Goal: Information Seeking & Learning: Check status

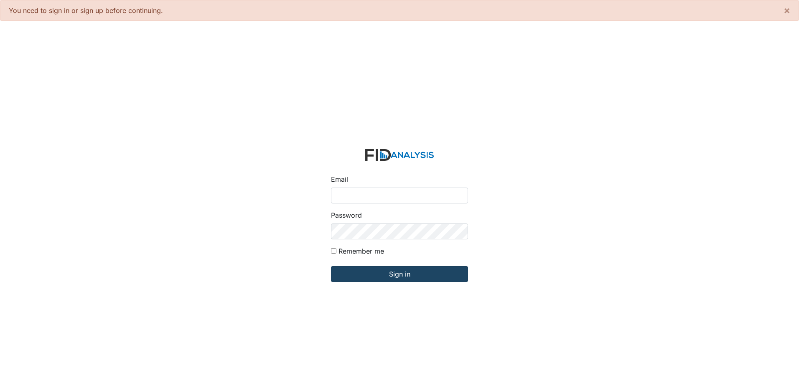
type input "[EMAIL_ADDRESS][DOMAIN_NAME]"
click at [407, 271] on input "Sign in" at bounding box center [399, 274] width 137 height 16
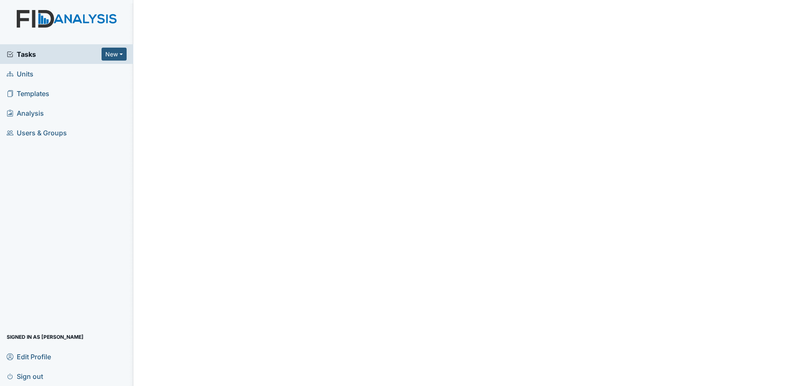
click at [59, 55] on span "Tasks" at bounding box center [54, 54] width 95 height 10
click at [36, 109] on span "Analysis" at bounding box center [25, 113] width 37 height 13
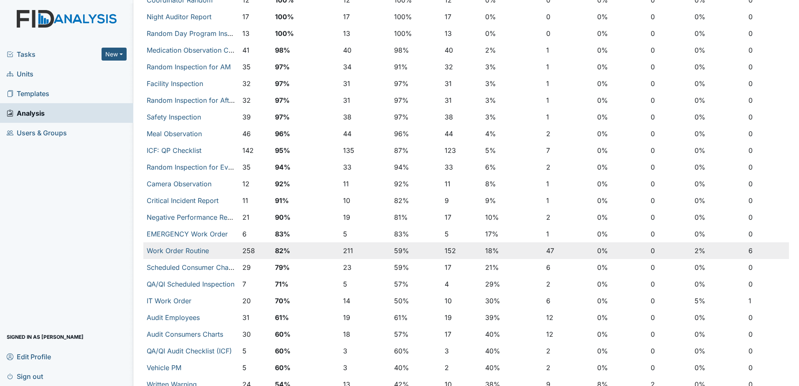
scroll to position [251, 0]
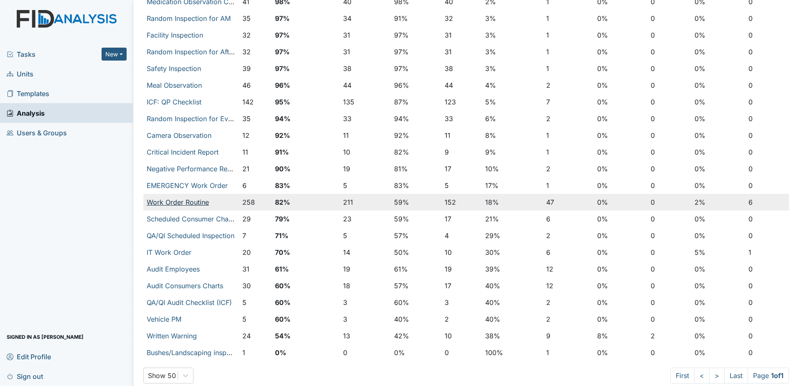
click at [188, 200] on link "Work Order Routine" at bounding box center [178, 202] width 62 height 8
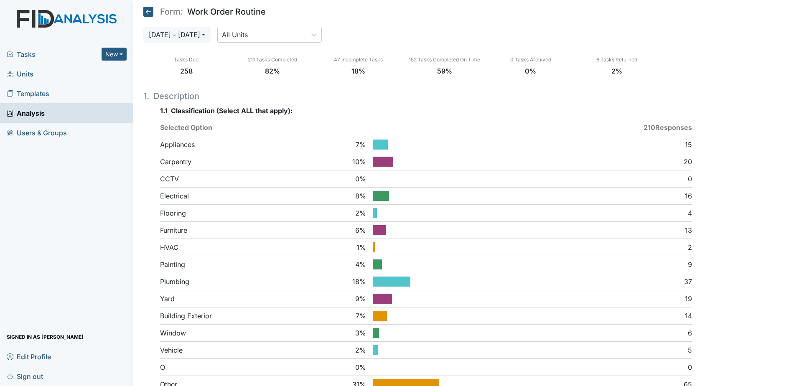
click at [72, 115] on link "Analysis" at bounding box center [66, 113] width 133 height 20
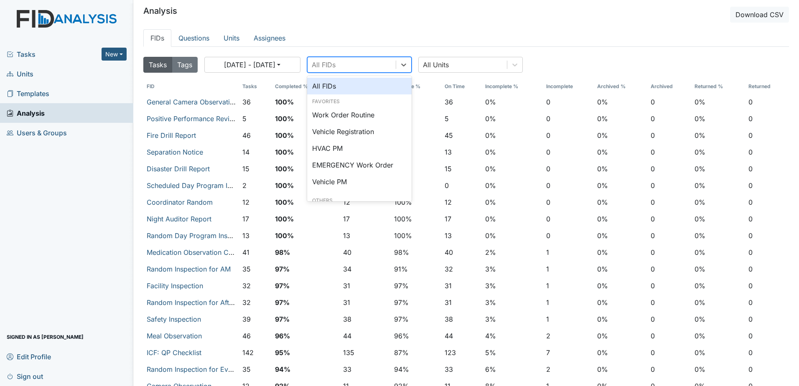
click at [381, 66] on div "All FIDs" at bounding box center [351, 64] width 88 height 15
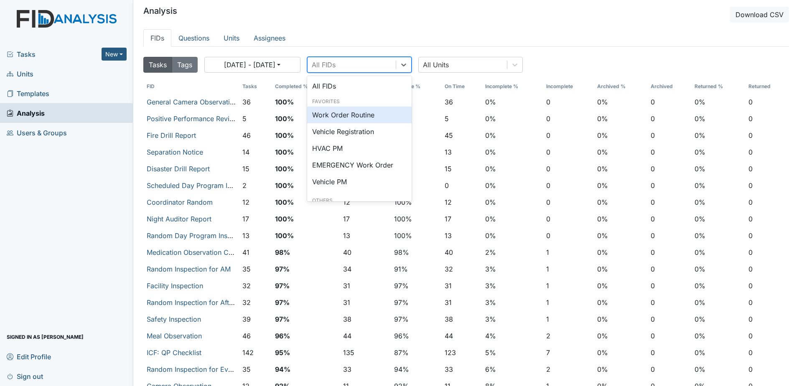
click at [364, 113] on div "Work Order Routine" at bounding box center [359, 115] width 104 height 17
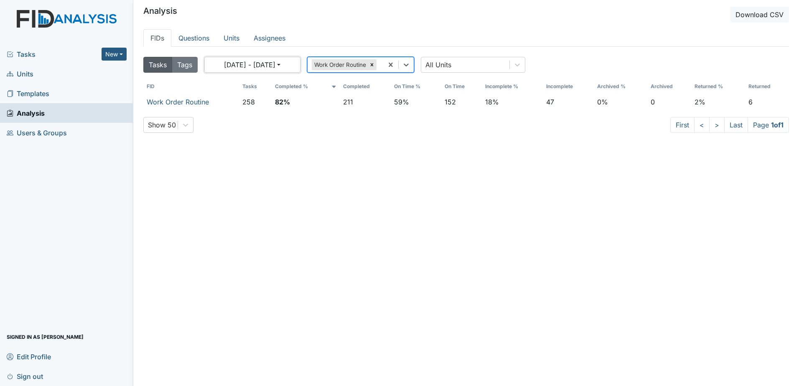
click at [290, 66] on button "08/17/2025 - 09/16/2025" at bounding box center [252, 65] width 96 height 16
select select "7"
select select "2025"
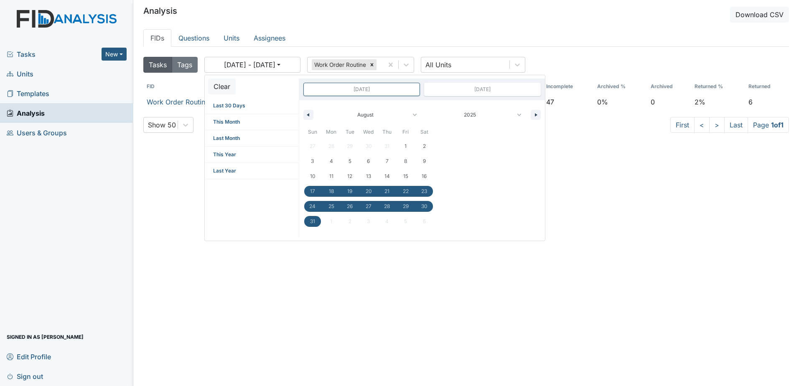
click at [401, 91] on span "Aug 17, 2025" at bounding box center [361, 89] width 117 height 13
click at [412, 113] on select "January February March April May June July August September October November De…" at bounding box center [370, 115] width 100 height 16
select select "8"
click at [320, 107] on select "January February March April May June July August September October November De…" at bounding box center [370, 115] width 100 height 16
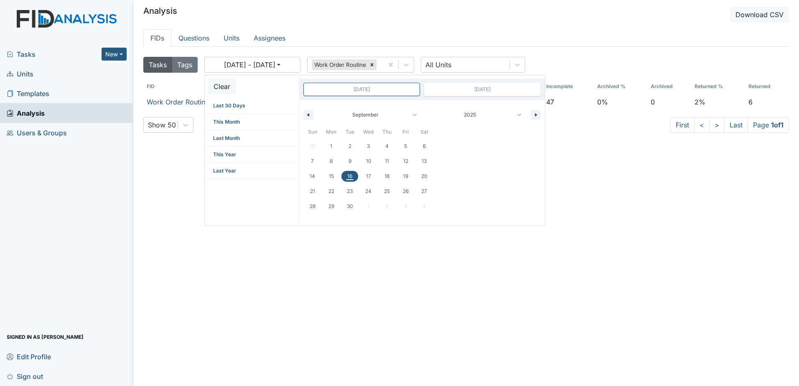
click at [345, 175] on span "16" at bounding box center [349, 176] width 19 height 11
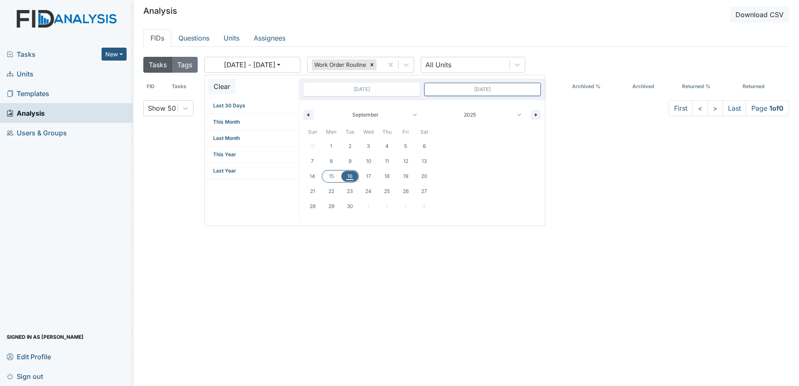
click at [328, 176] on span "15" at bounding box center [331, 176] width 19 height 11
click at [610, 145] on div "Tasks Tags 09/15/2025 - 09/16/2025 Clear Last 30 Days This Month Last Month Thi…" at bounding box center [465, 239] width 645 height 373
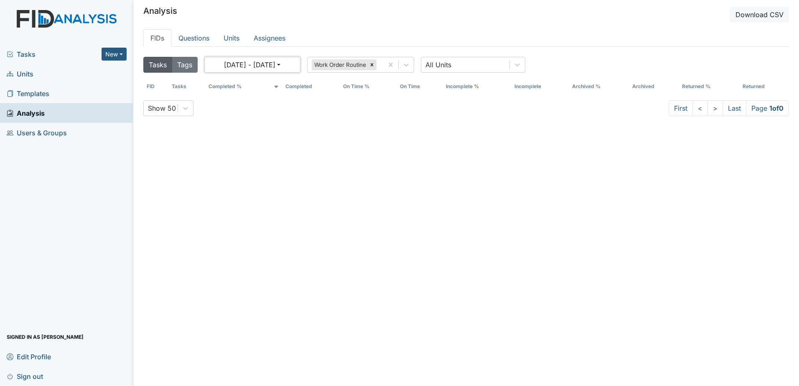
click at [297, 66] on button "09/15/2025 - 09/16/2025" at bounding box center [252, 65] width 96 height 16
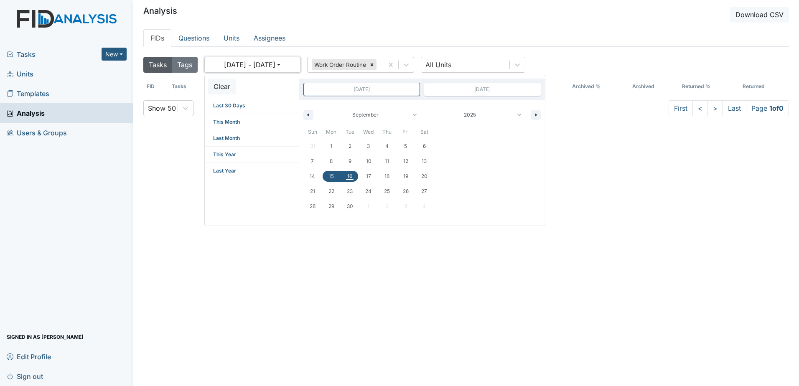
click at [297, 66] on button "09/15/2025 - 09/16/2025" at bounding box center [252, 65] width 96 height 16
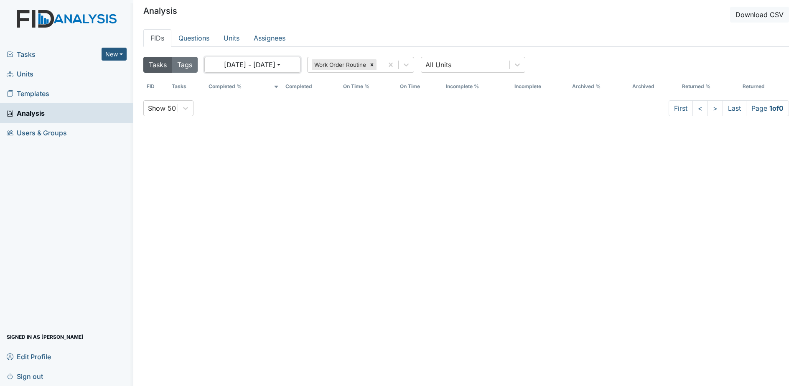
click at [290, 66] on button "09/15/2025 - 09/16/2025" at bounding box center [252, 65] width 96 height 16
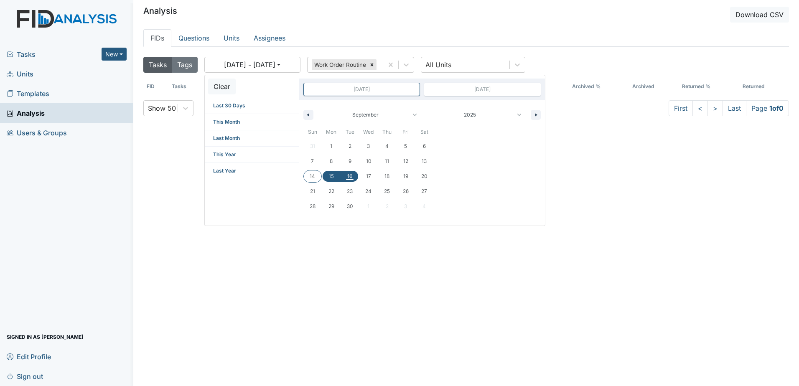
click at [313, 173] on span "14" at bounding box center [312, 176] width 5 height 15
type input "Sep 14, 2025"
click at [354, 174] on span "16" at bounding box center [349, 176] width 19 height 11
type input "Sep 16, 2025"
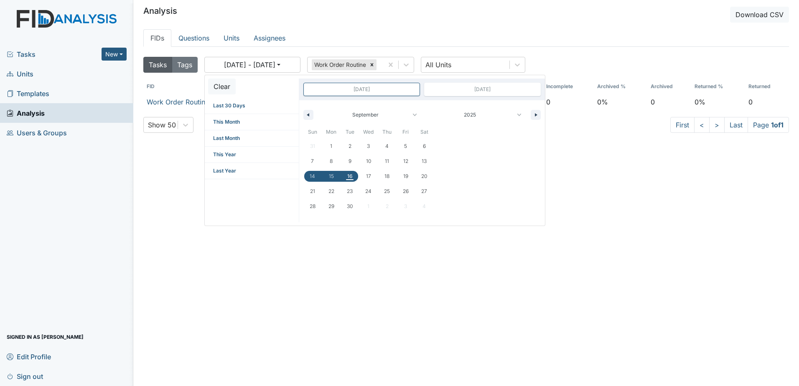
click at [632, 198] on div "Tasks Tags 09/14/2025 - 09/16/2025 Clear Last 30 Days This Month Last Month Thi…" at bounding box center [465, 239] width 645 height 373
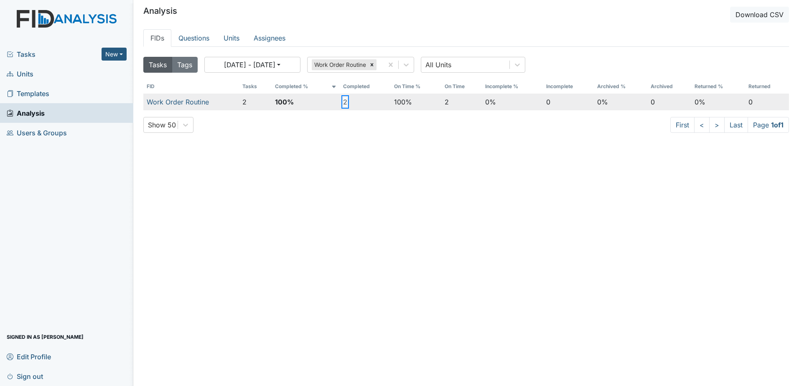
click at [343, 102] on button "2" at bounding box center [345, 102] width 4 height 10
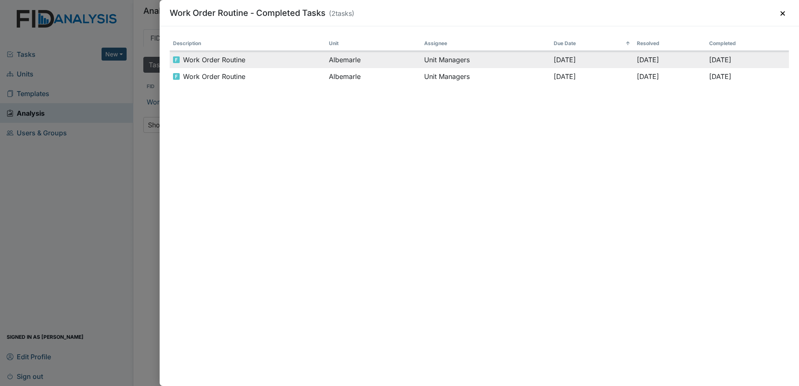
click at [327, 65] on td "Albemarle" at bounding box center [372, 59] width 95 height 17
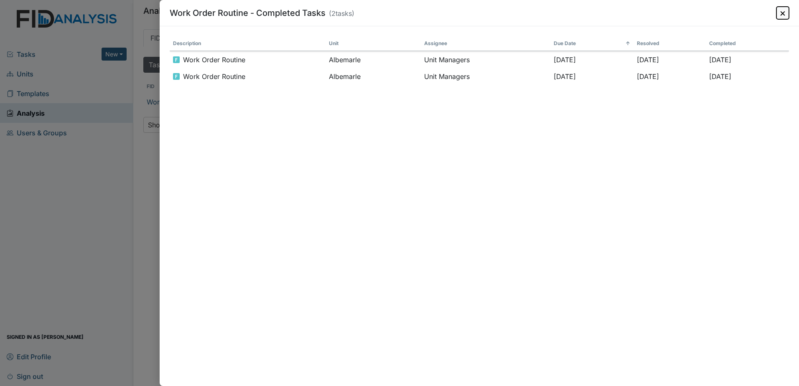
click at [786, 13] on button "×" at bounding box center [782, 13] width 13 height 13
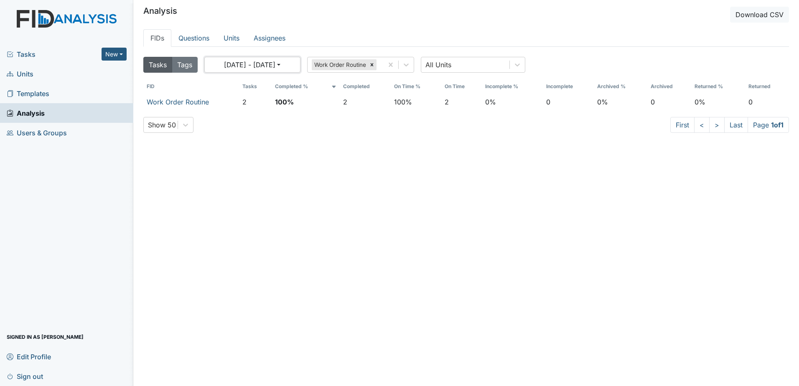
click at [292, 65] on button "09/14/2025 - 09/16/2025" at bounding box center [252, 65] width 96 height 16
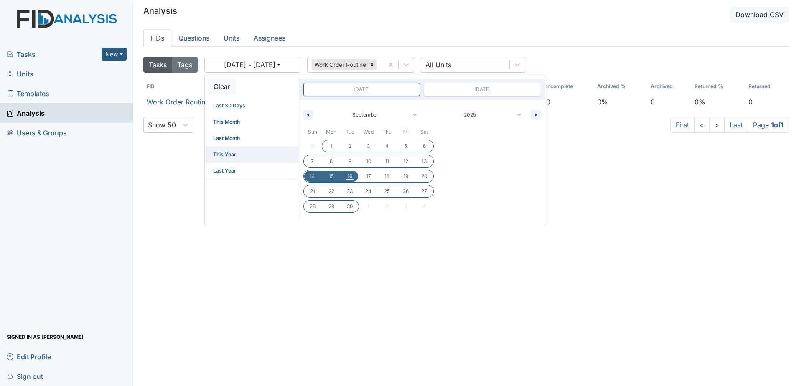
click at [255, 152] on span "This Year" at bounding box center [252, 155] width 94 height 16
type input "Dec 31, 2024"
type input "Dec 31, 2025"
select select "11"
select select "2024"
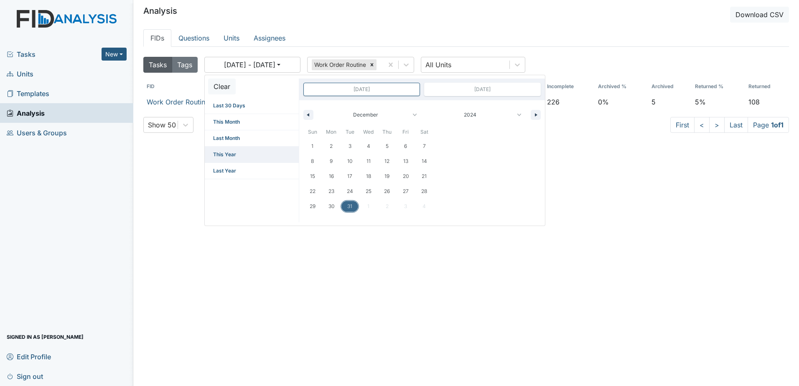
click at [223, 153] on span "This Year" at bounding box center [252, 155] width 94 height 16
click at [256, 233] on div "Tasks Tags 01/01/2025 - 12/31/2025 Clear Last 30 Days This Month Last Month Thi…" at bounding box center [465, 239] width 645 height 373
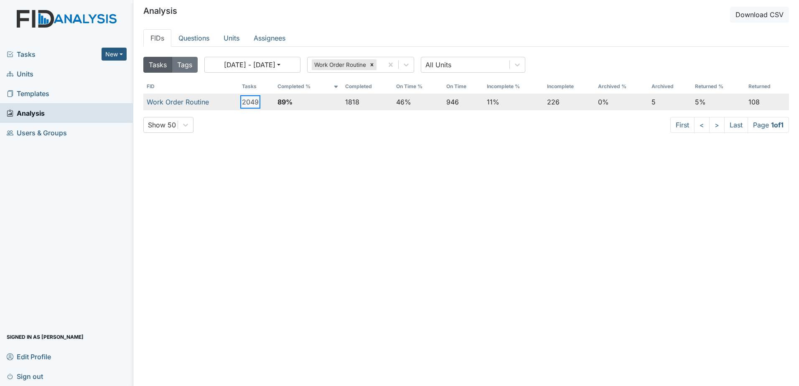
click at [244, 100] on button "2049" at bounding box center [250, 102] width 17 height 10
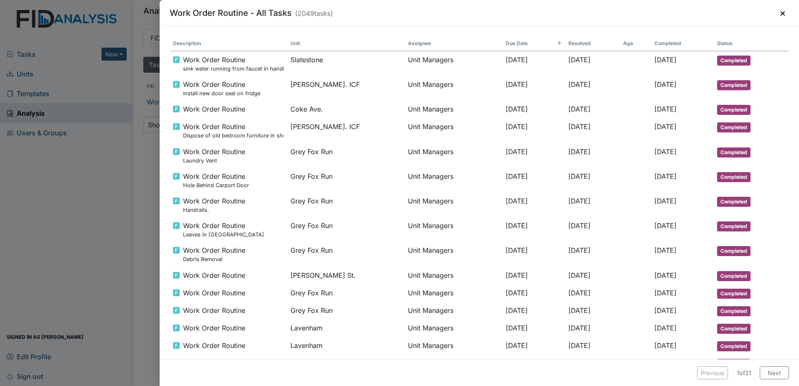
click at [565, 42] on th "Resolved" at bounding box center [592, 43] width 55 height 15
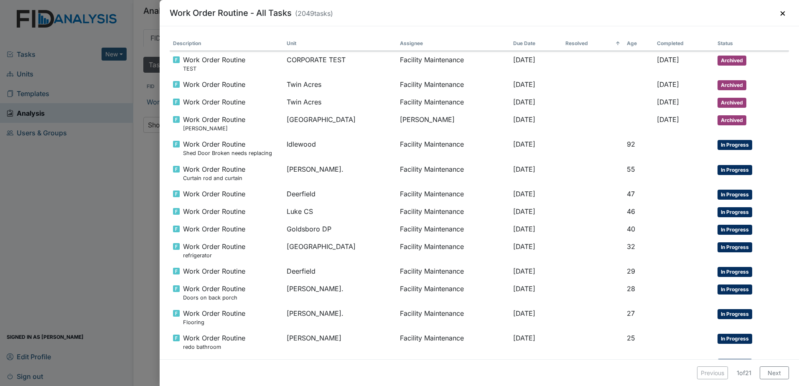
click at [569, 42] on th "Resolved ↑" at bounding box center [592, 43] width 61 height 15
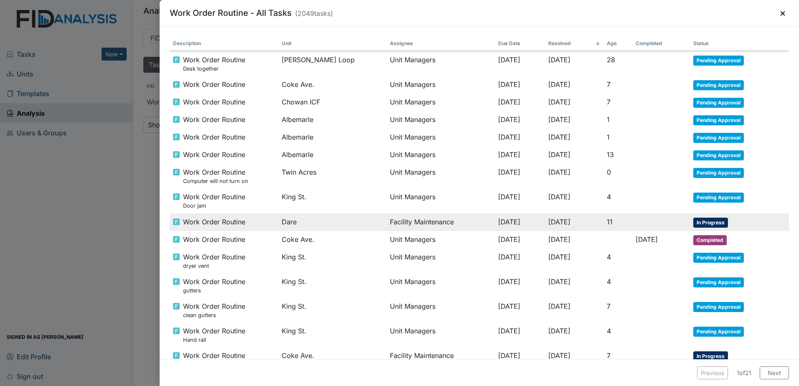
click at [548, 224] on span "09/16/2025" at bounding box center [559, 222] width 22 height 8
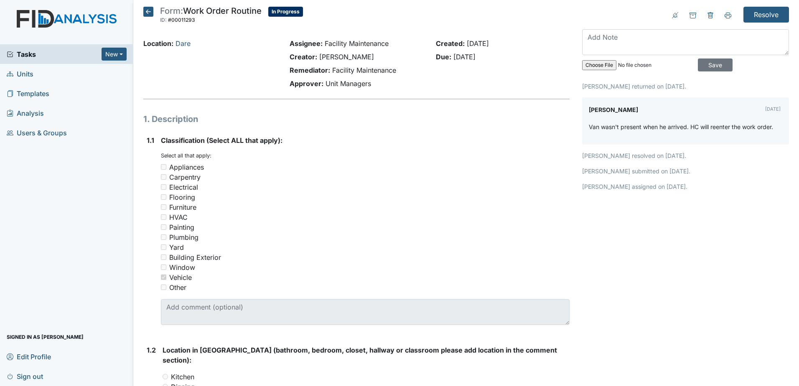
click at [146, 10] on icon at bounding box center [148, 12] width 10 height 10
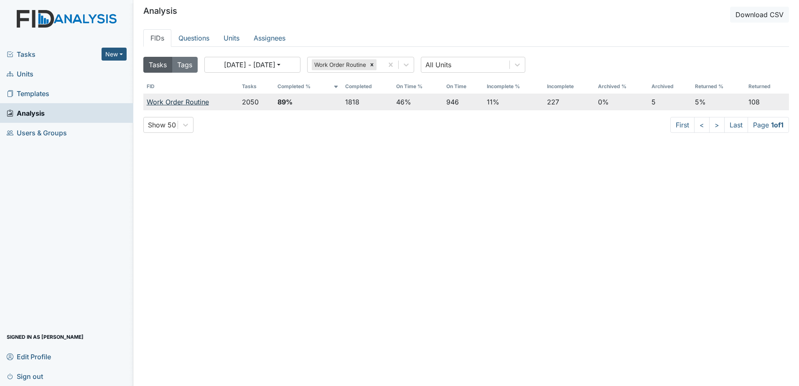
click at [193, 102] on link "Work Order Routine" at bounding box center [178, 102] width 62 height 8
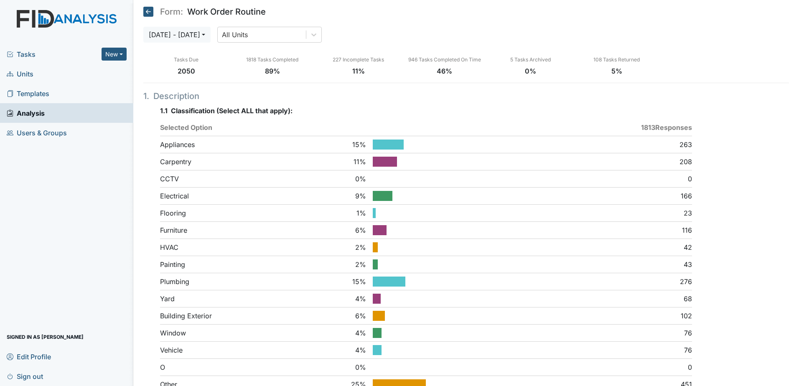
click at [150, 11] on icon at bounding box center [148, 12] width 10 height 10
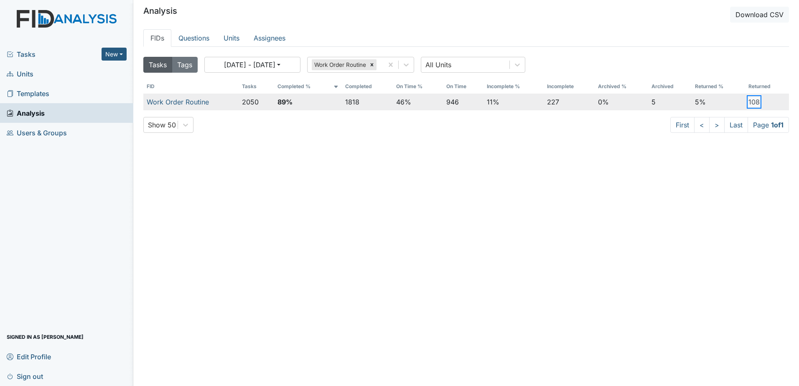
click at [748, 101] on button "108" at bounding box center [753, 102] width 11 height 10
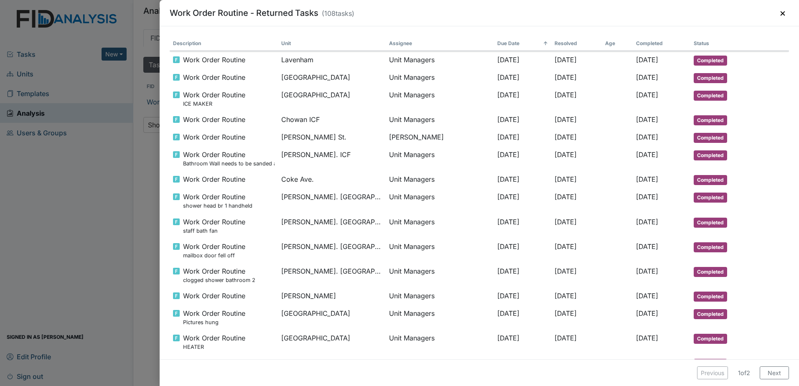
click at [646, 43] on th "Completed" at bounding box center [661, 43] width 58 height 15
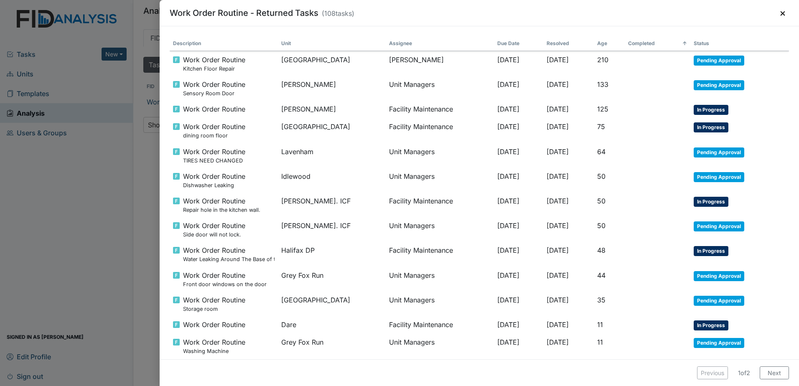
click at [657, 41] on th "Completed ↑" at bounding box center [657, 43] width 66 height 15
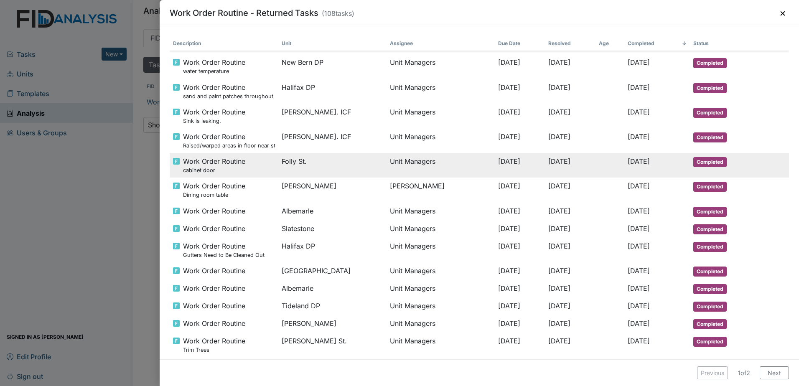
scroll to position [42, 0]
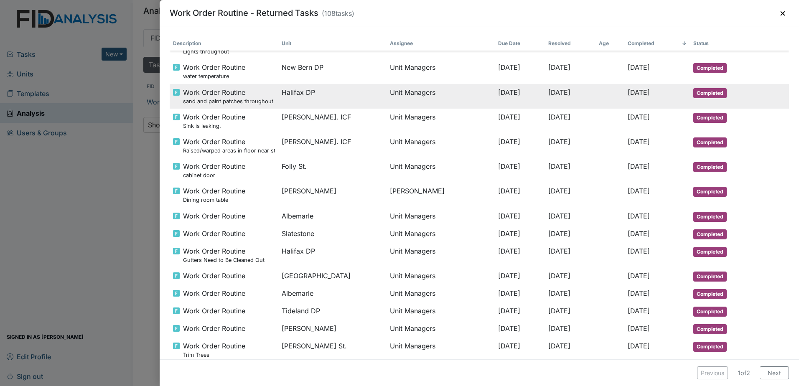
click at [329, 102] on td "Halifax DP" at bounding box center [332, 96] width 108 height 25
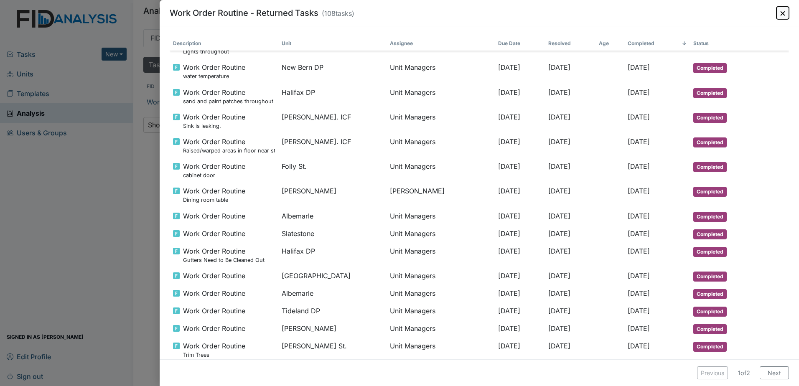
click at [781, 18] on button "×" at bounding box center [782, 13] width 13 height 13
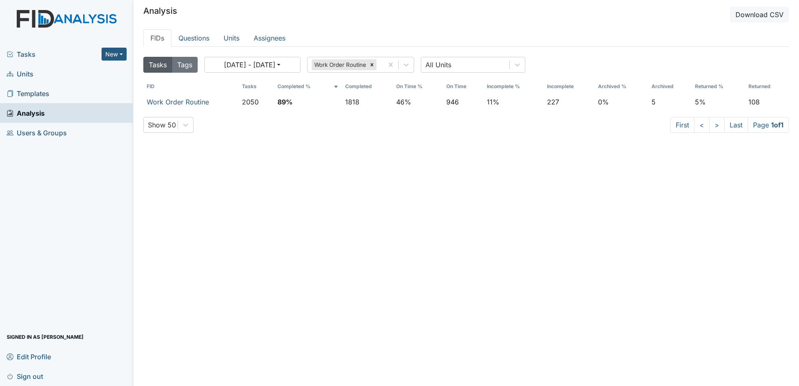
click at [48, 61] on div "Tasks New Form Inspection Document Bundle" at bounding box center [66, 54] width 133 height 20
click at [70, 56] on span "Tasks" at bounding box center [54, 54] width 95 height 10
